Goal: Information Seeking & Learning: Learn about a topic

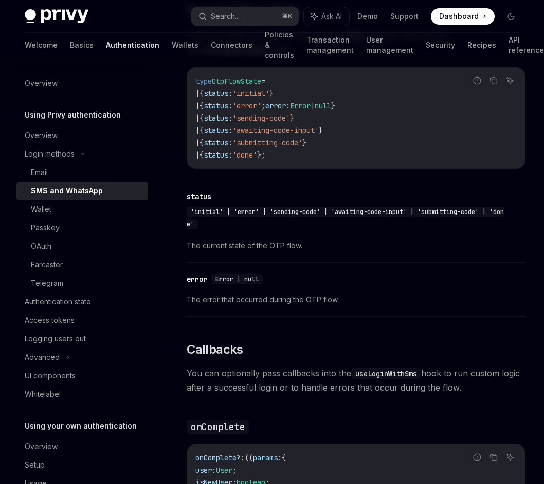
scroll to position [1754, 0]
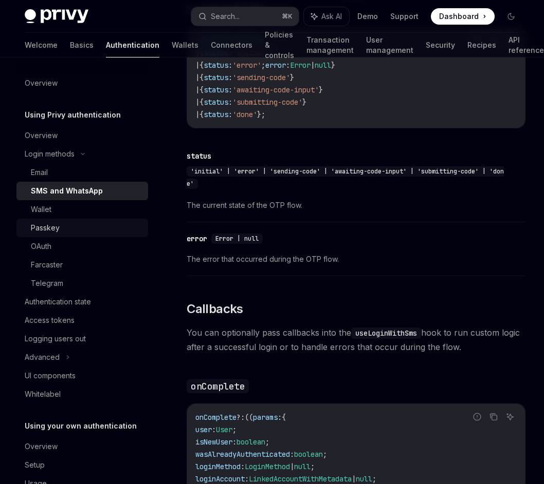
click at [125, 227] on div "Passkey" at bounding box center [86, 228] width 111 height 12
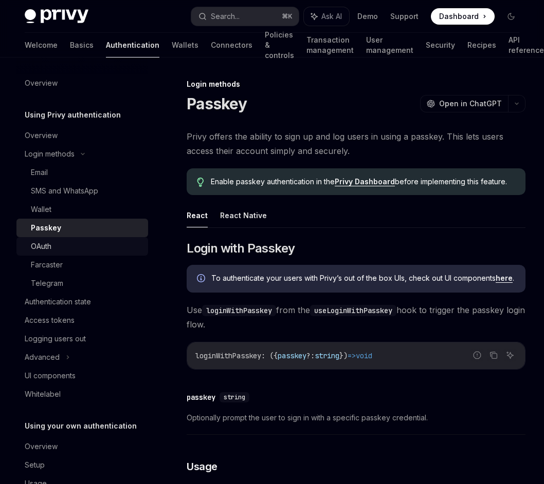
click at [129, 254] on link "OAuth" at bounding box center [82, 246] width 132 height 18
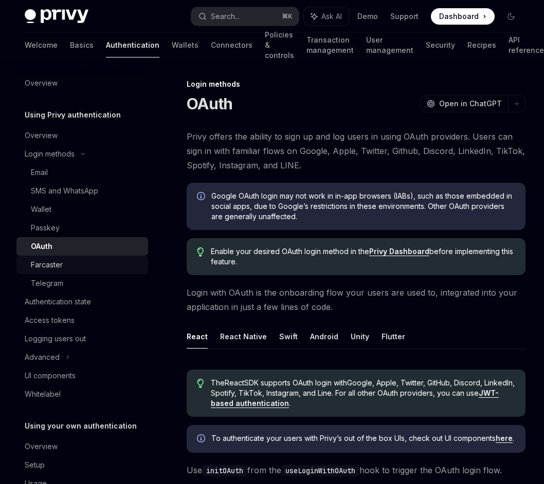
click at [128, 264] on div "Farcaster" at bounding box center [86, 265] width 111 height 12
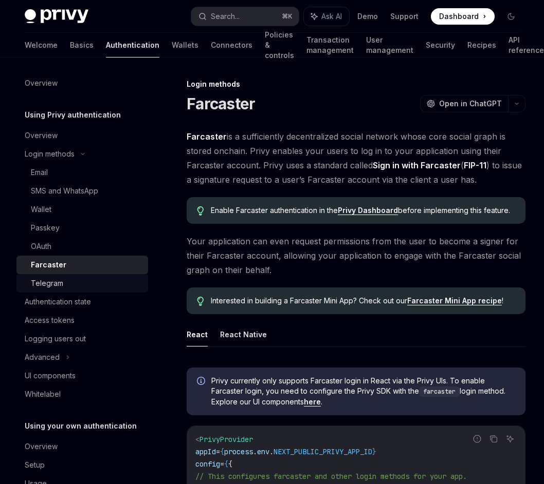
click at [126, 277] on div "Telegram" at bounding box center [86, 283] width 111 height 12
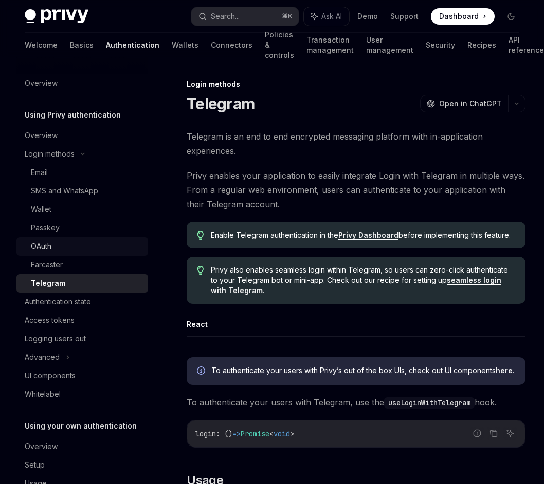
click at [117, 248] on div "OAuth" at bounding box center [86, 246] width 111 height 12
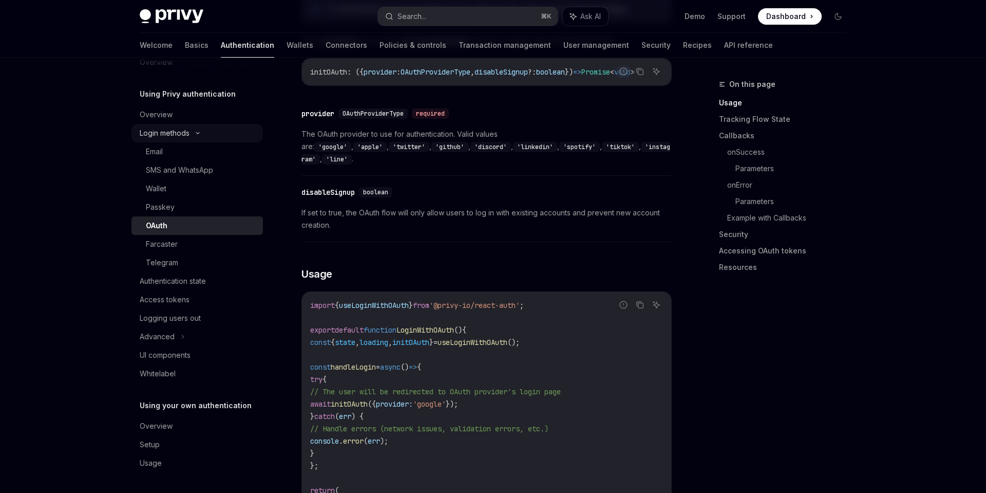
scroll to position [422, 0]
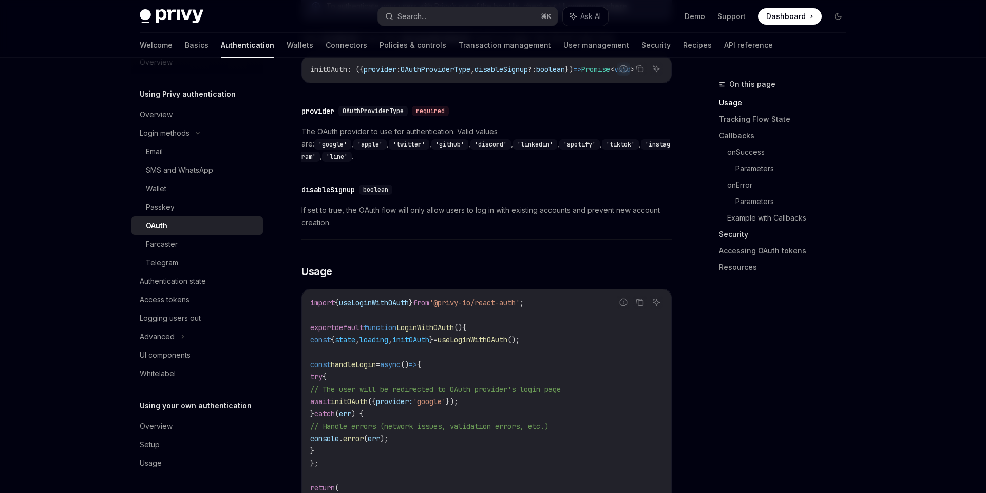
click at [543, 236] on link "Security" at bounding box center [787, 234] width 136 height 16
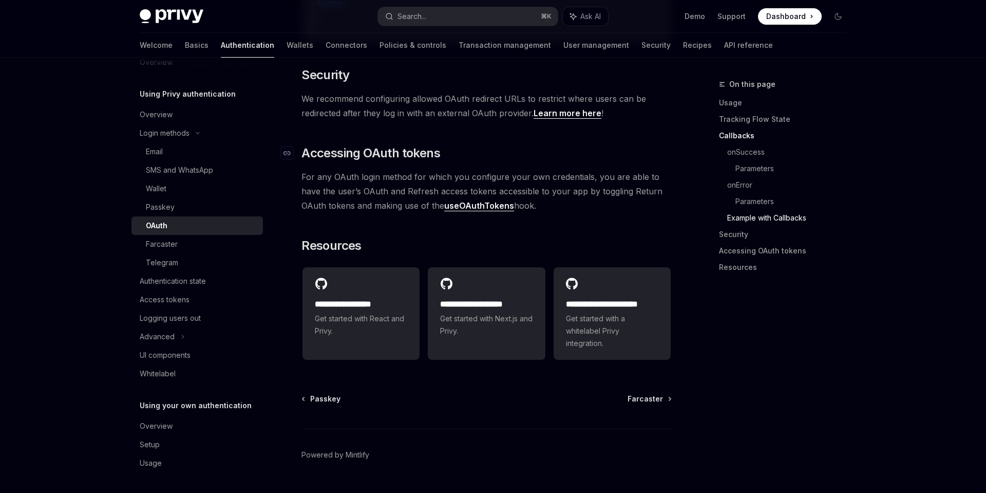
scroll to position [2200, 0]
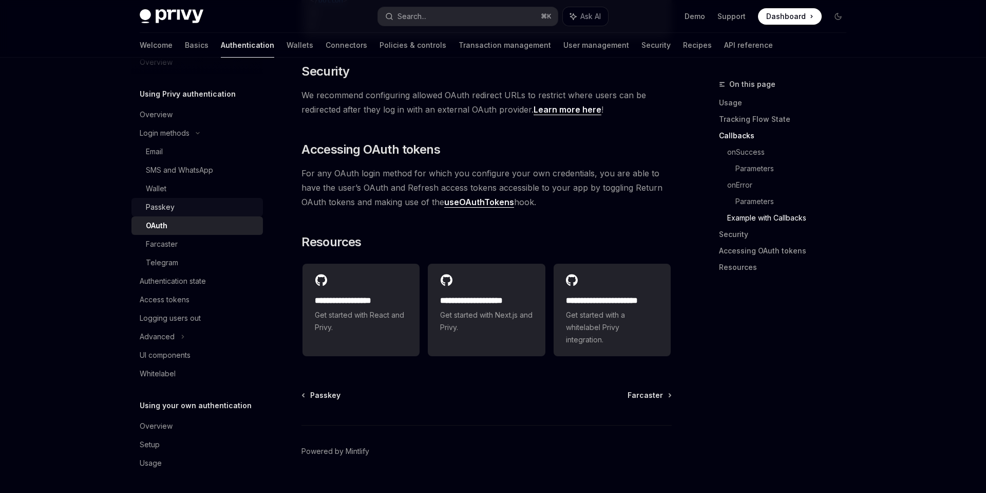
click at [208, 206] on div "Passkey" at bounding box center [201, 207] width 111 height 12
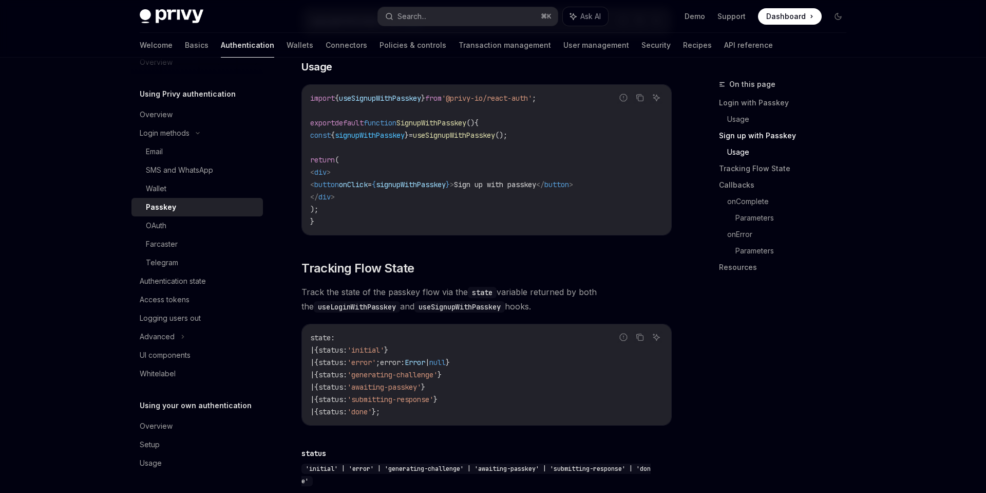
scroll to position [819, 0]
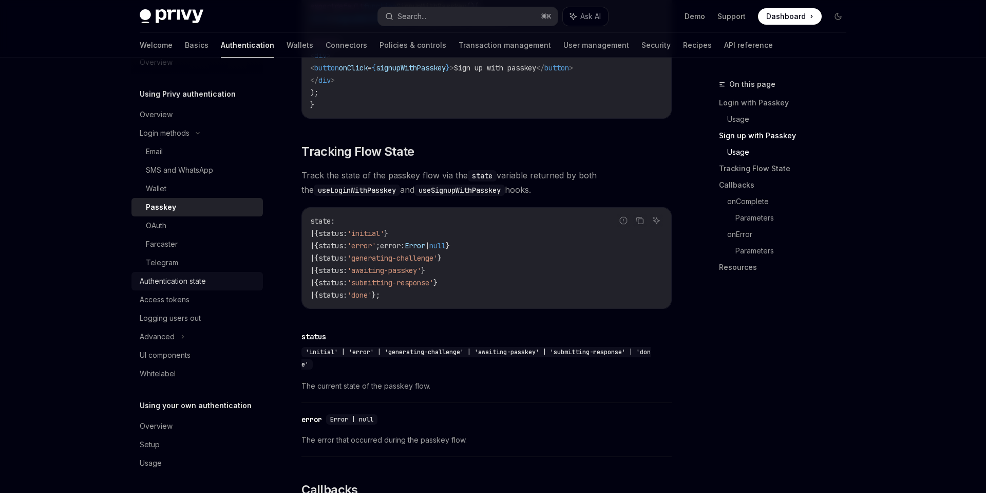
click at [224, 285] on div "Authentication state" at bounding box center [198, 281] width 117 height 12
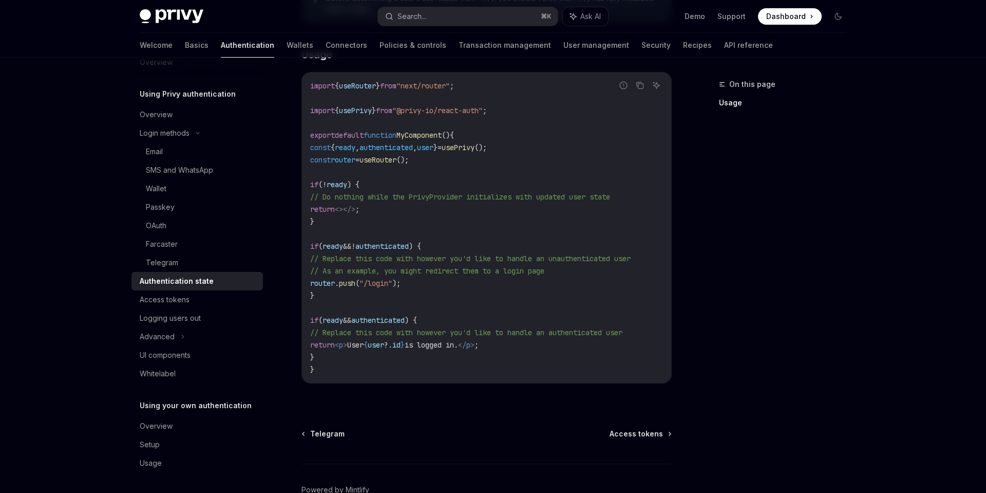
scroll to position [382, 0]
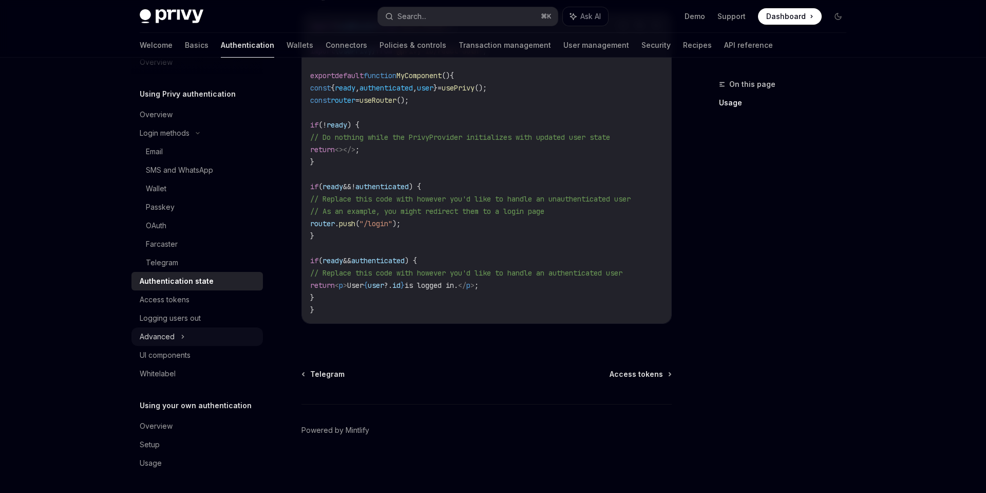
click at [200, 335] on div "Advanced" at bounding box center [198, 336] width 132 height 18
click at [215, 351] on div "MFA" at bounding box center [198, 355] width 132 height 18
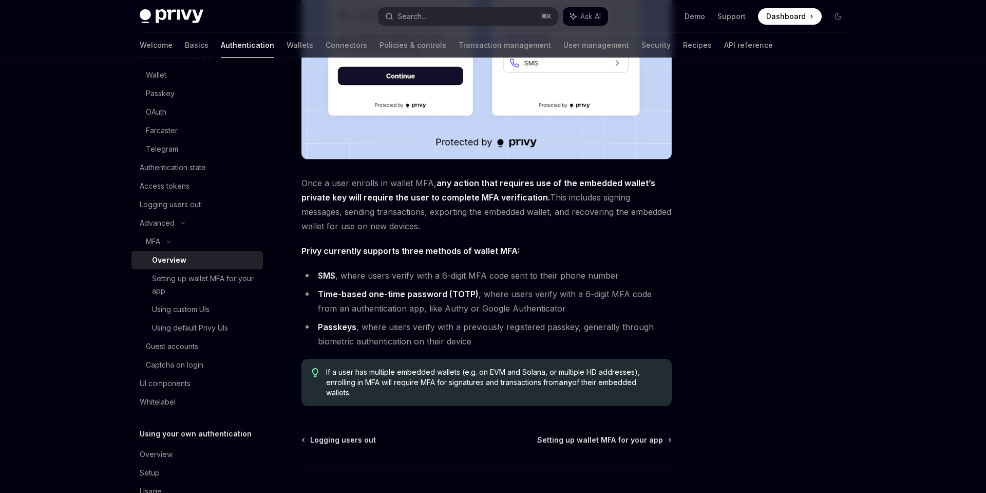
scroll to position [309, 0]
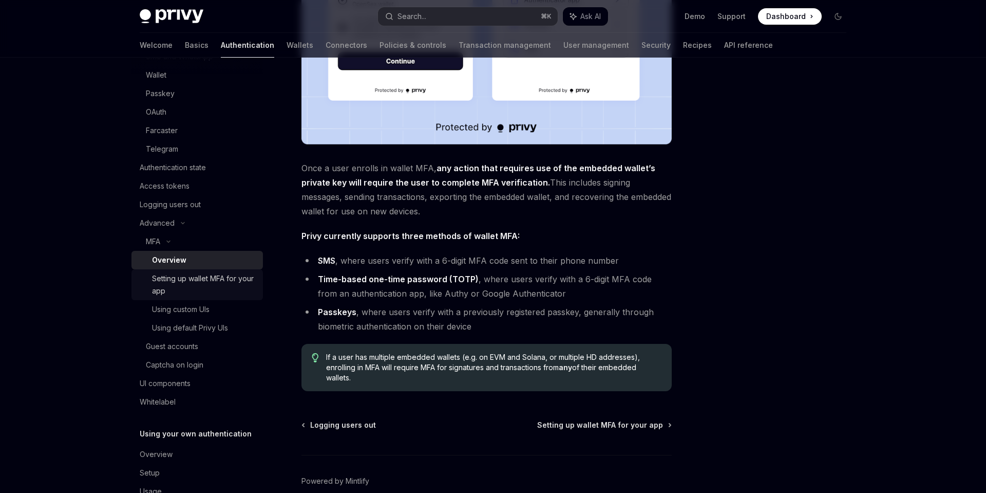
click at [262, 287] on link "Setting up wallet MFA for your app" at bounding box center [198, 284] width 132 height 31
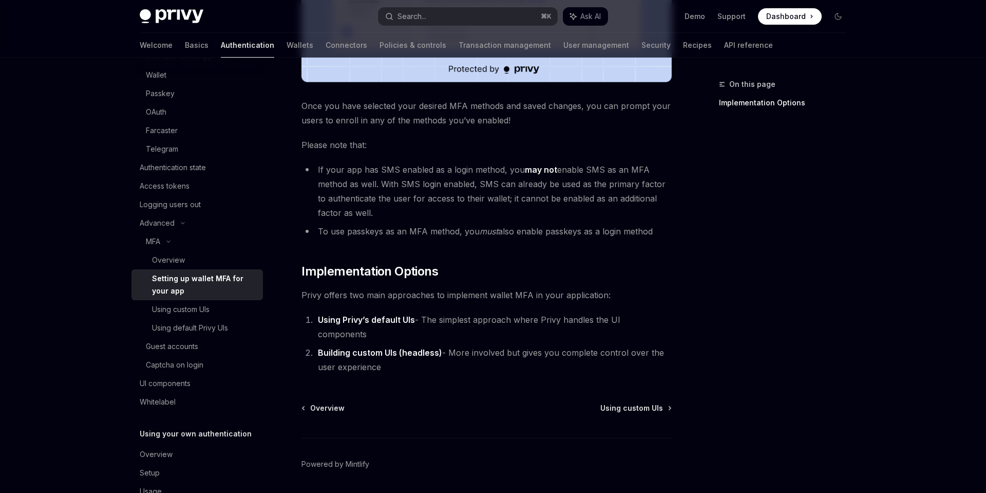
scroll to position [416, 0]
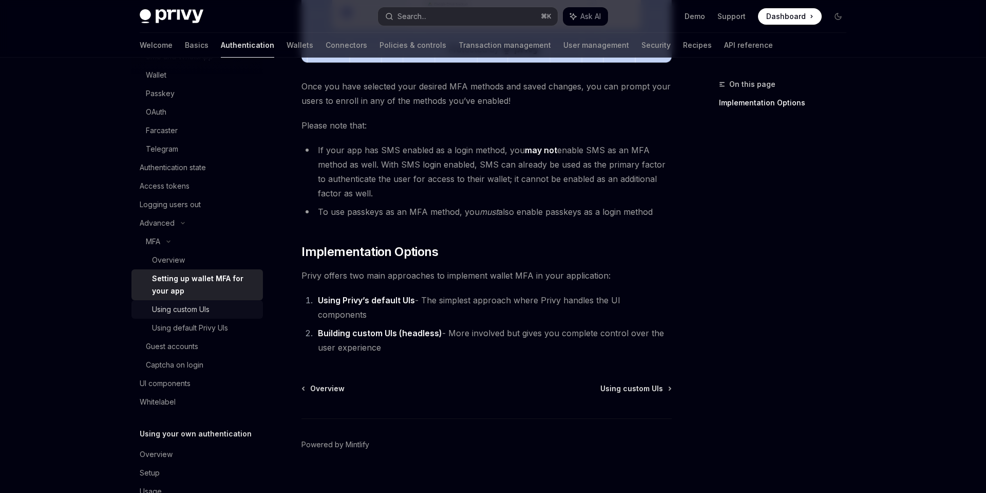
click at [233, 304] on div "Using custom UIs" at bounding box center [204, 309] width 105 height 12
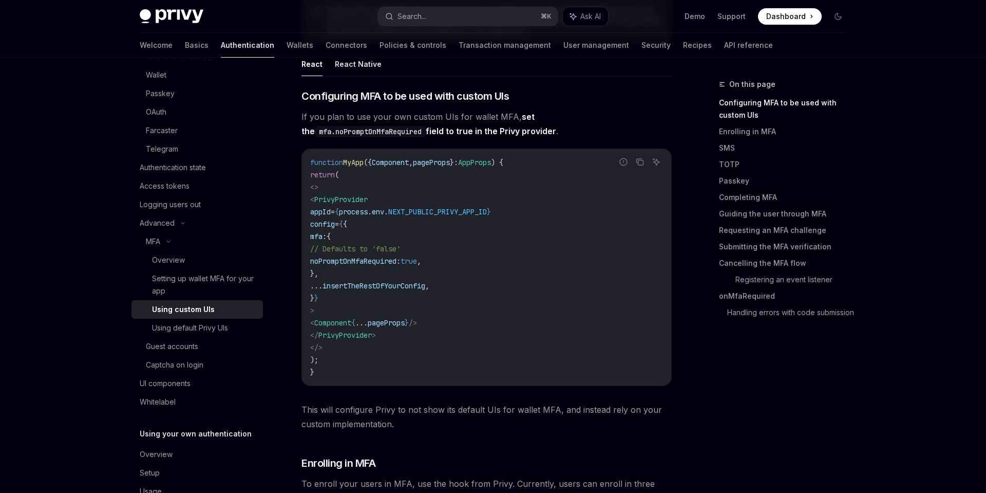
scroll to position [232, 0]
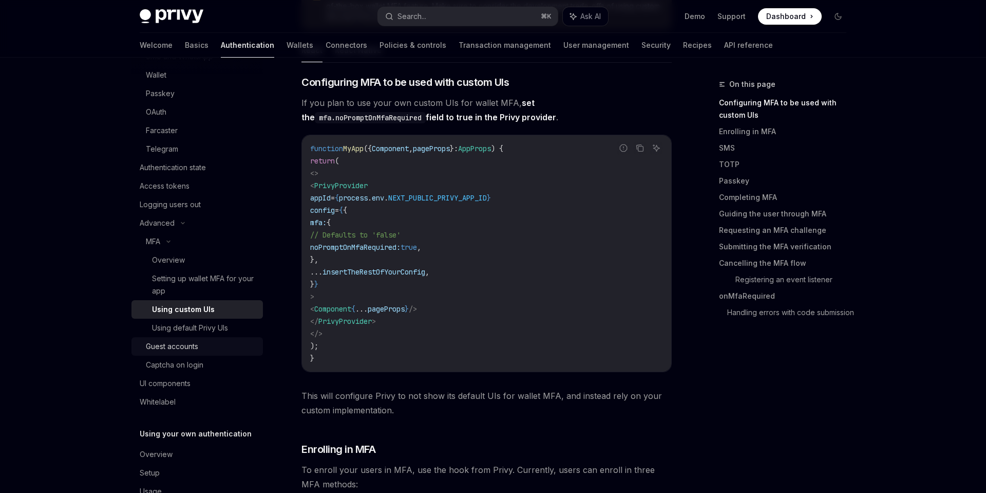
click at [239, 344] on div "Guest accounts" at bounding box center [201, 346] width 111 height 12
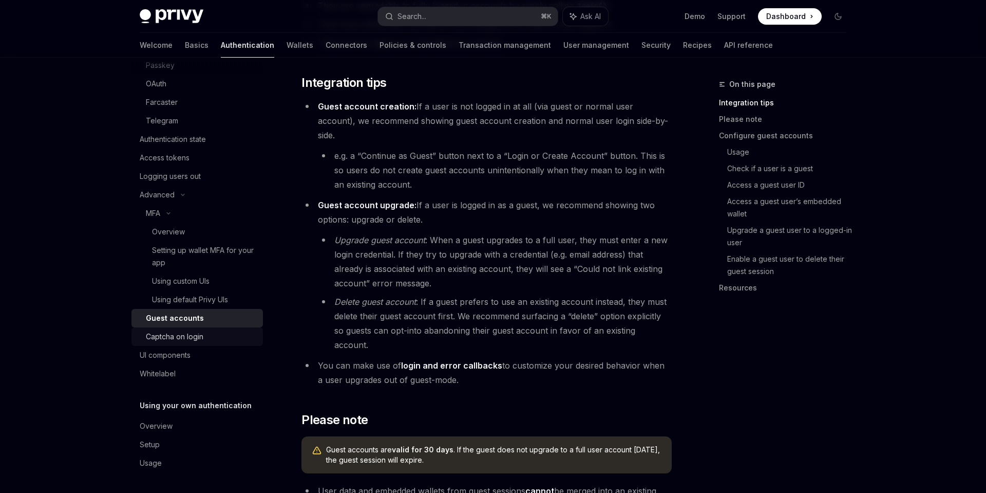
scroll to position [341, 0]
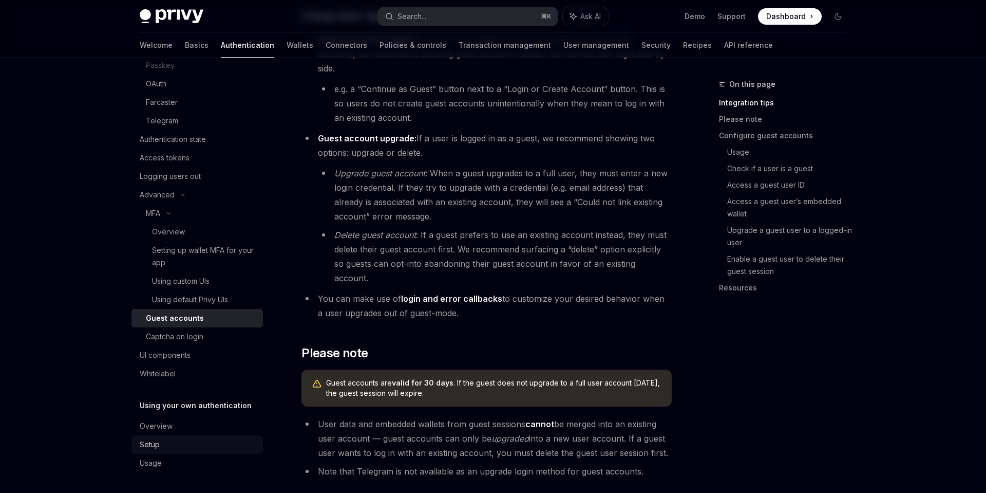
click at [214, 443] on div "Setup" at bounding box center [198, 444] width 117 height 12
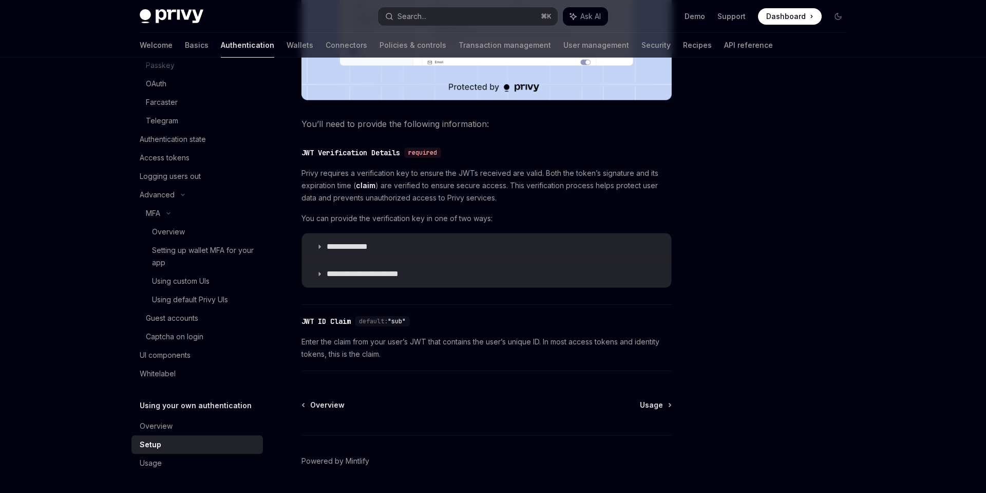
scroll to position [469, 0]
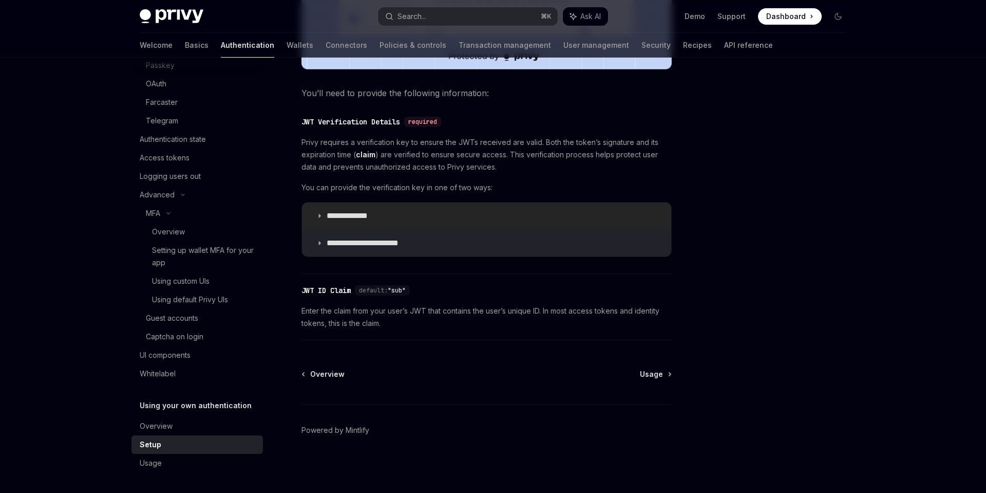
click at [317, 214] on icon at bounding box center [319, 216] width 6 height 6
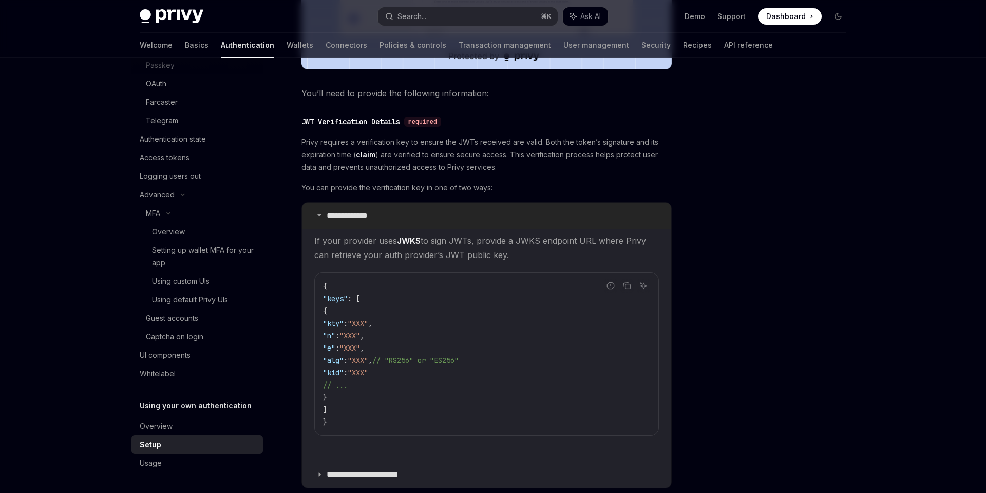
click at [317, 214] on icon at bounding box center [319, 215] width 6 height 6
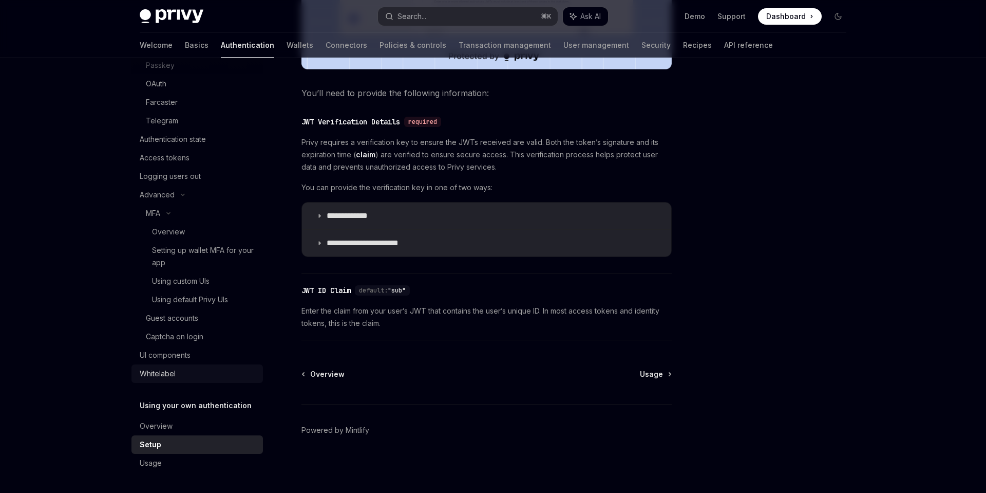
click at [210, 377] on div "Whitelabel" at bounding box center [198, 373] width 117 height 12
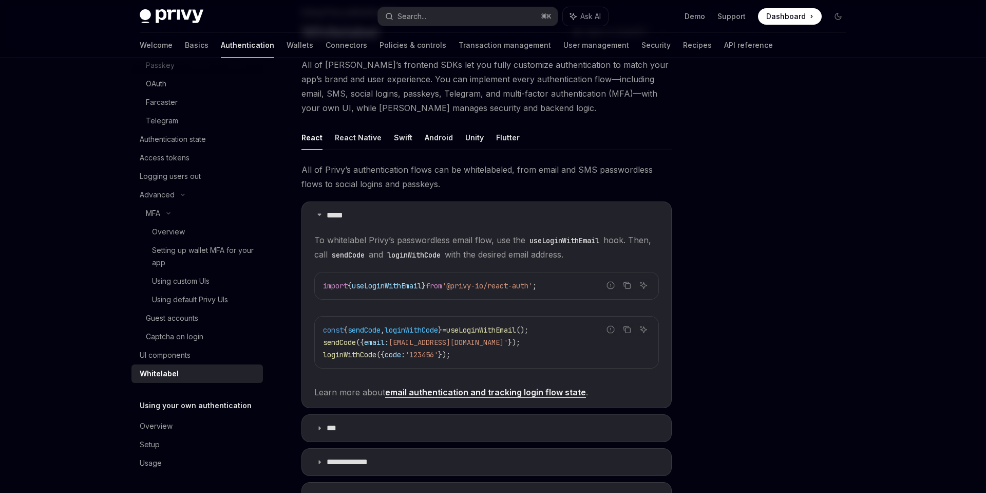
scroll to position [73, 0]
type textarea "*"
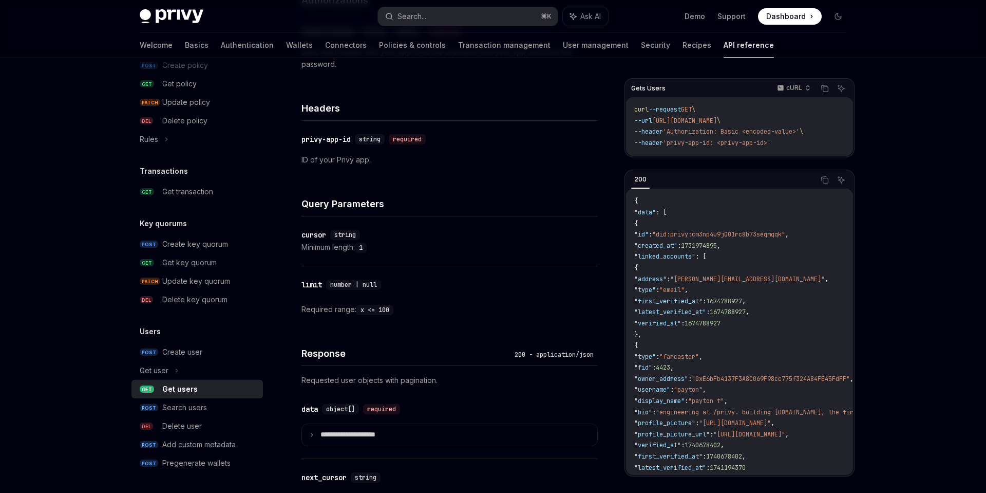
scroll to position [207, 0]
